Goal: Information Seeking & Learning: Learn about a topic

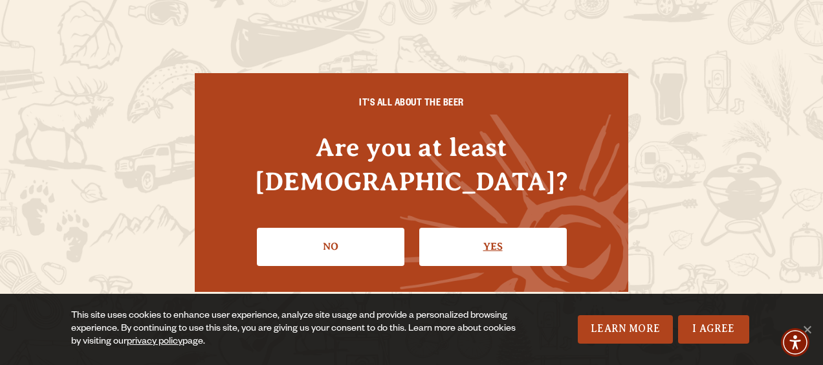
click at [463, 228] on link "Yes" at bounding box center [493, 247] width 148 height 38
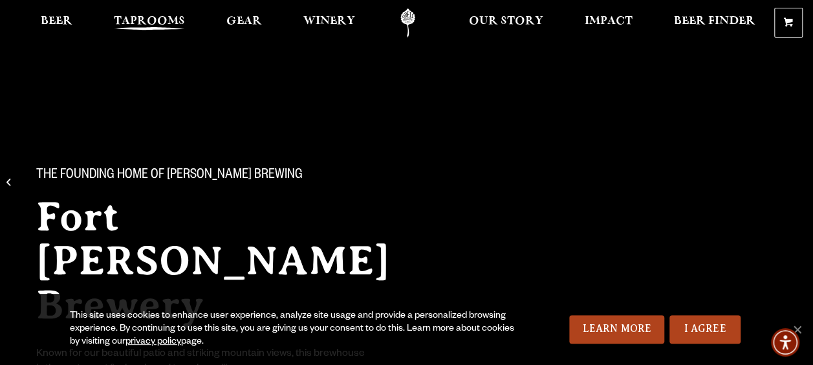
click at [156, 27] on span "Taprooms" at bounding box center [149, 21] width 71 height 10
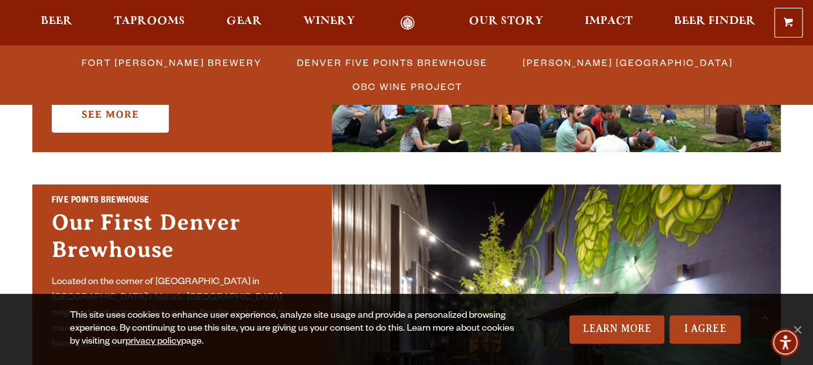
scroll to position [388, 0]
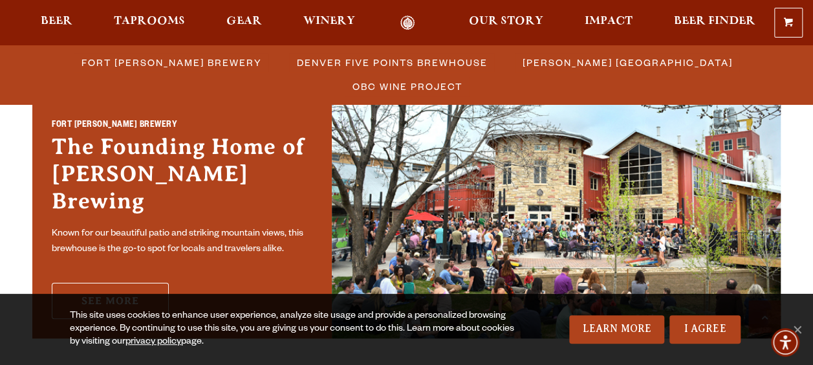
click at [135, 283] on link "See More" at bounding box center [110, 301] width 117 height 36
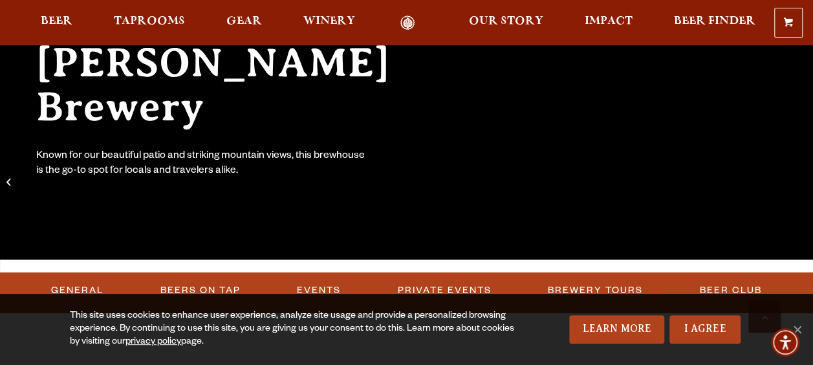
scroll to position [388, 0]
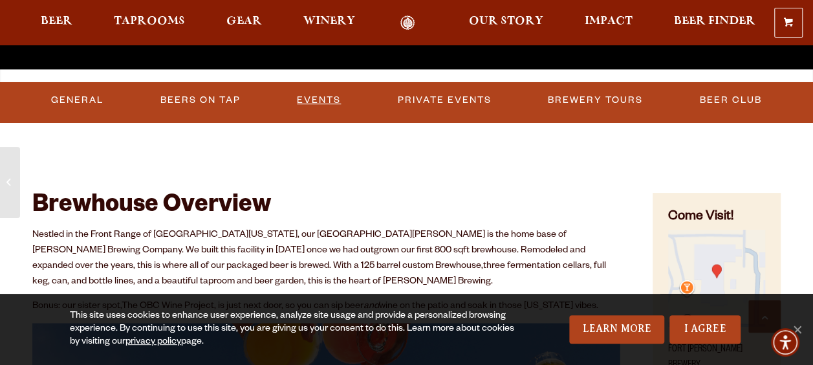
click at [307, 93] on link "Events" at bounding box center [319, 100] width 54 height 30
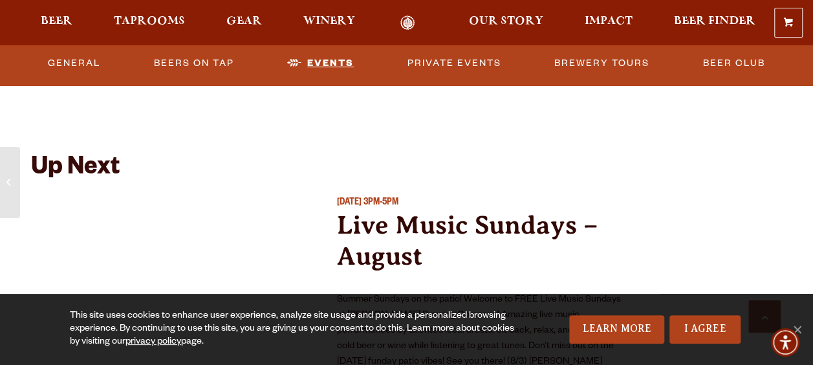
scroll to position [4616, 0]
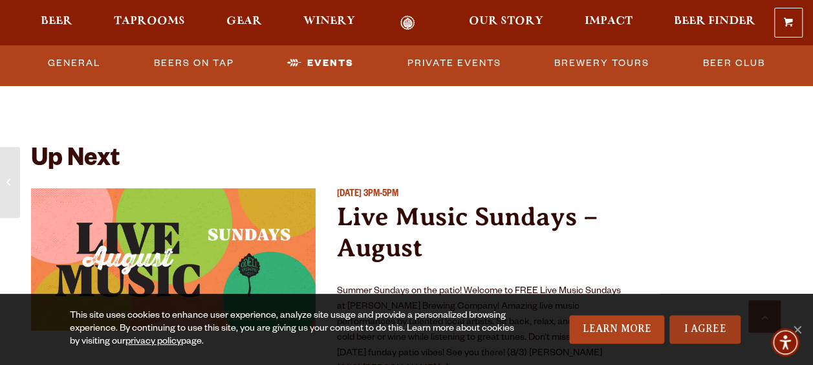
click at [691, 322] on link "I Agree" at bounding box center [705, 329] width 71 height 28
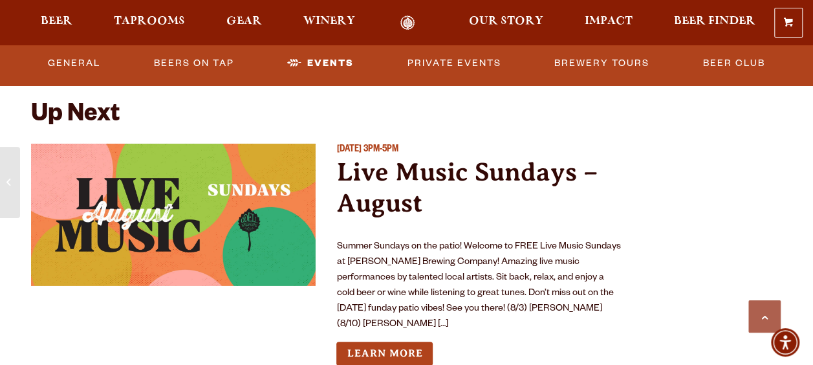
scroll to position [4680, 0]
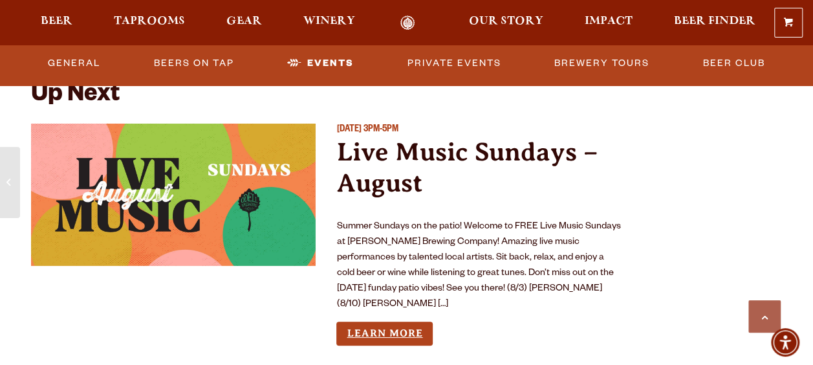
click at [387, 322] on link "Learn More" at bounding box center [384, 334] width 96 height 24
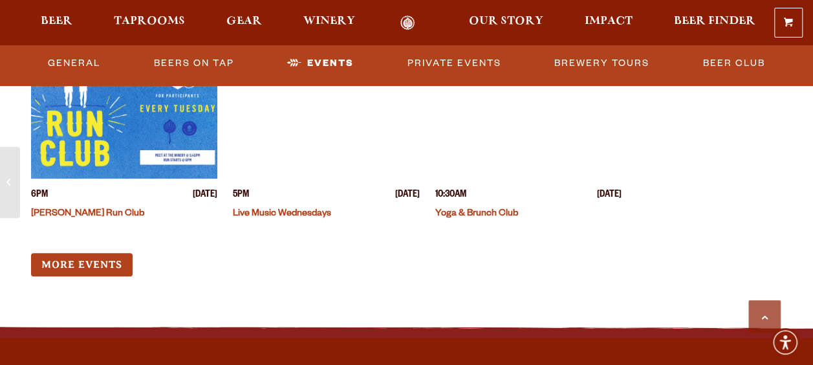
scroll to position [5004, 0]
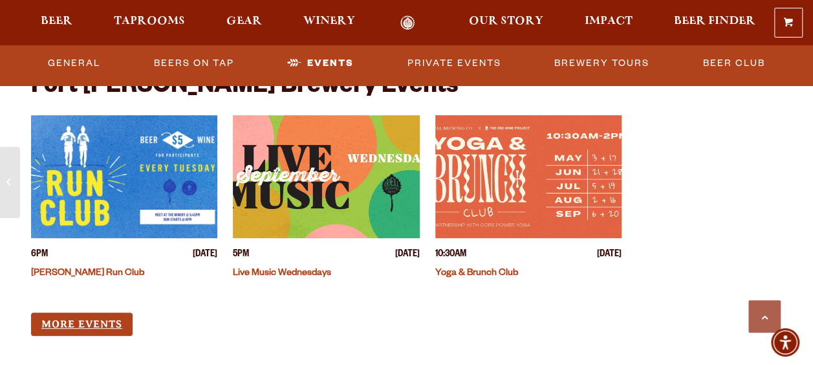
click at [86, 313] on link "More Events" at bounding box center [82, 325] width 102 height 24
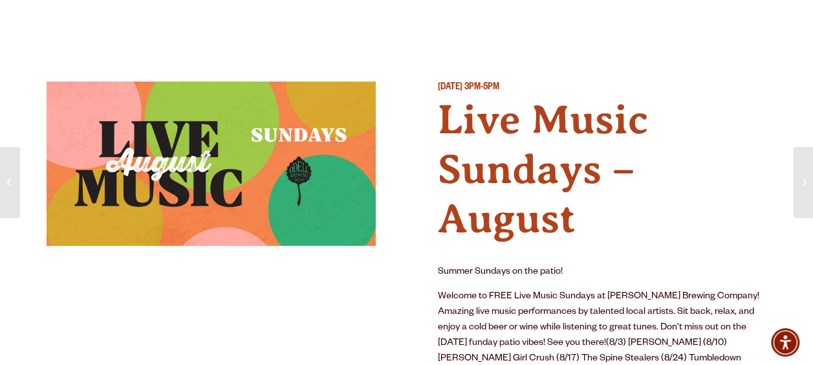
scroll to position [65, 0]
